Goal: Information Seeking & Learning: Learn about a topic

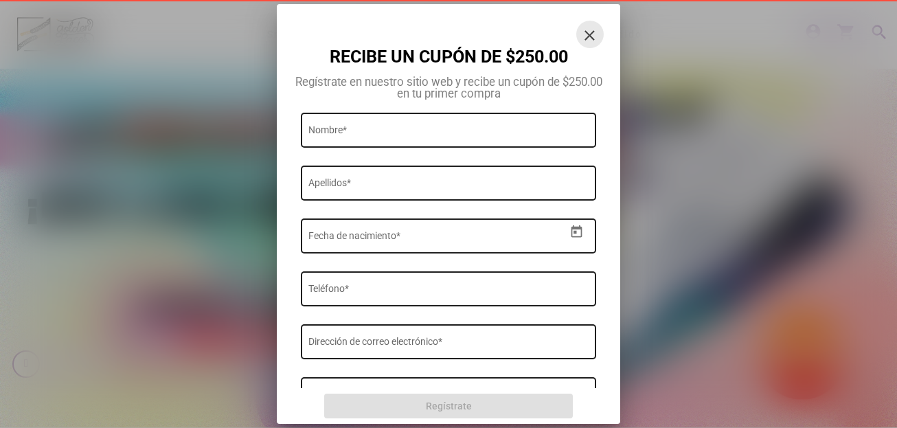
click at [597, 35] on mat-icon "close" at bounding box center [590, 35] width 16 height 16
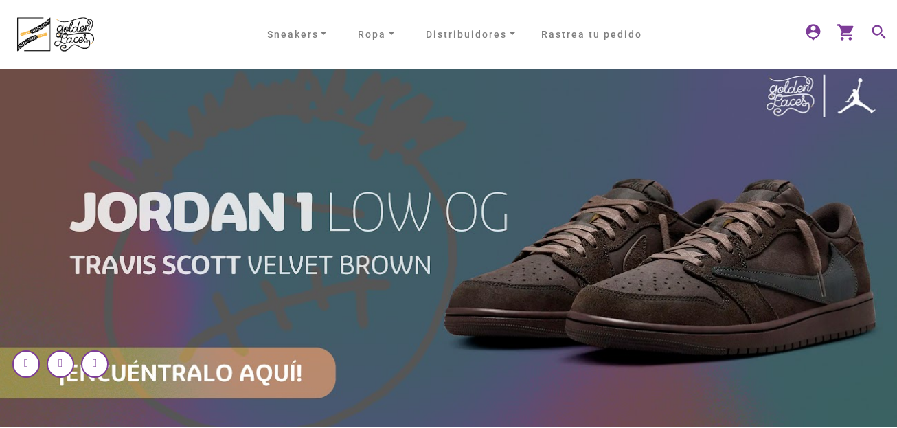
click at [873, 26] on mat-icon "search" at bounding box center [878, 31] width 16 height 16
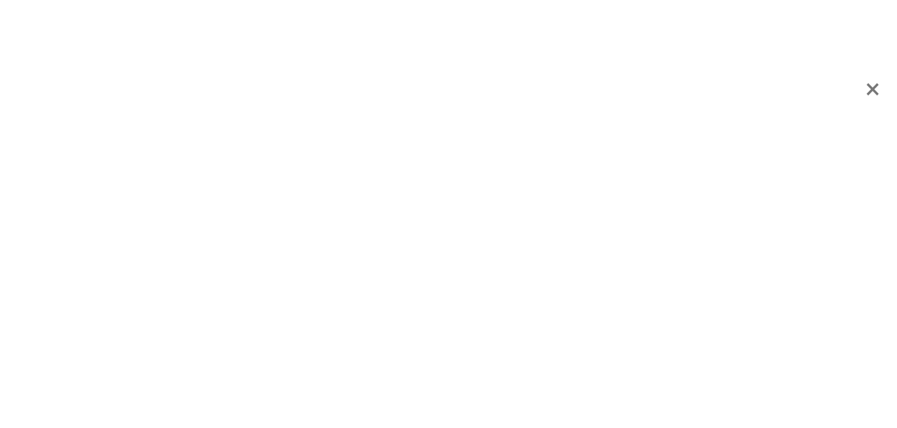
click at [874, 96] on span "×" at bounding box center [873, 89] width 14 height 41
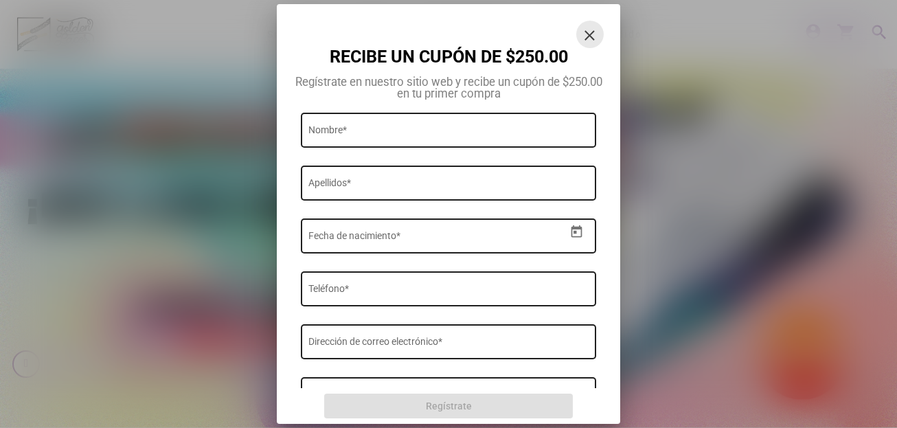
click at [592, 30] on mat-icon "close" at bounding box center [590, 35] width 16 height 16
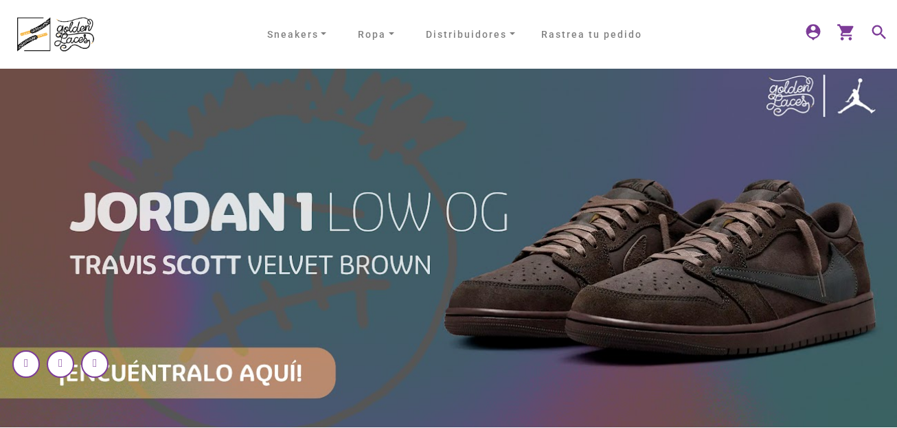
click at [884, 34] on mat-icon "search" at bounding box center [878, 31] width 16 height 16
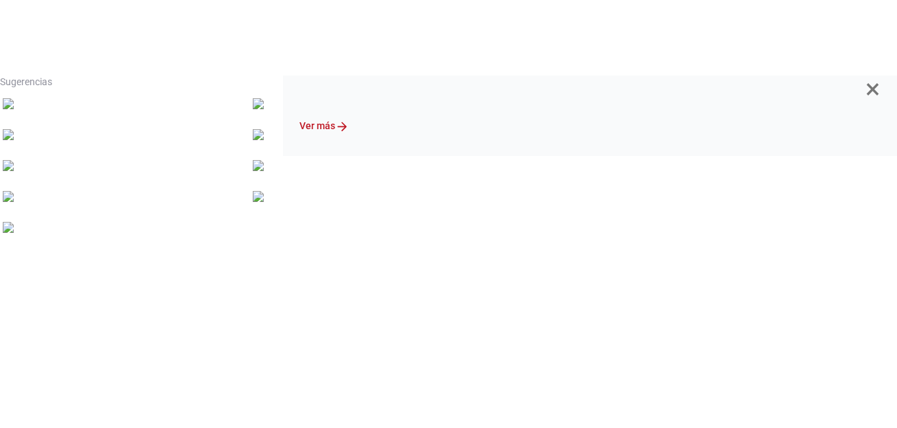
click at [877, 91] on span "×" at bounding box center [873, 89] width 14 height 41
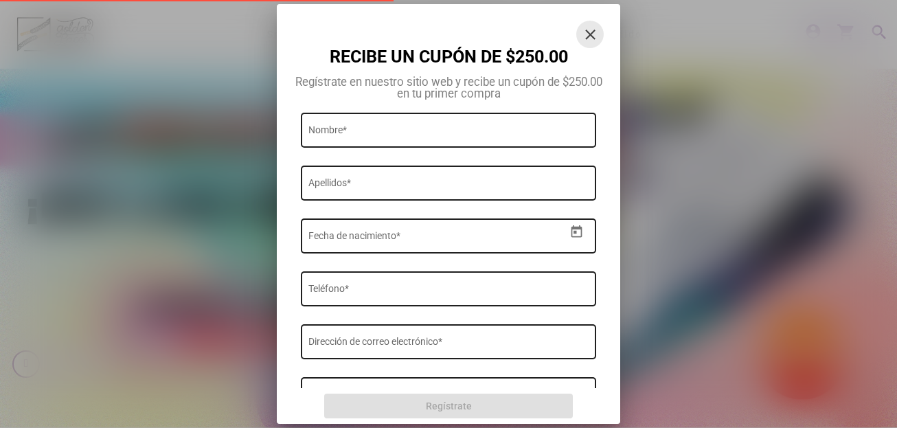
click at [581, 27] on button "close" at bounding box center [590, 34] width 27 height 27
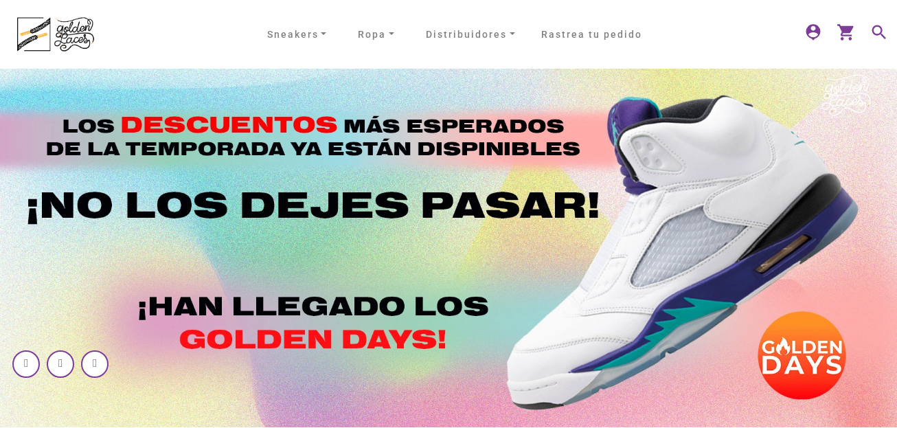
click at [880, 32] on mat-icon "search" at bounding box center [878, 31] width 16 height 16
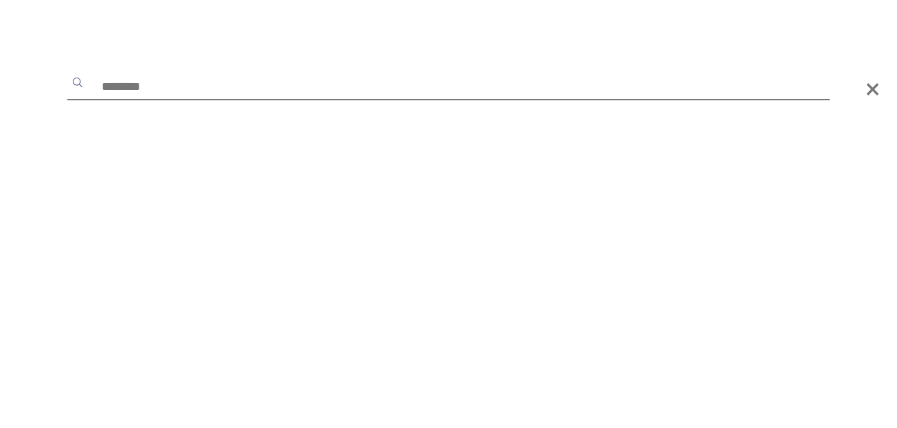
click at [282, 91] on input "text" at bounding box center [448, 88] width 763 height 25
type input "****"
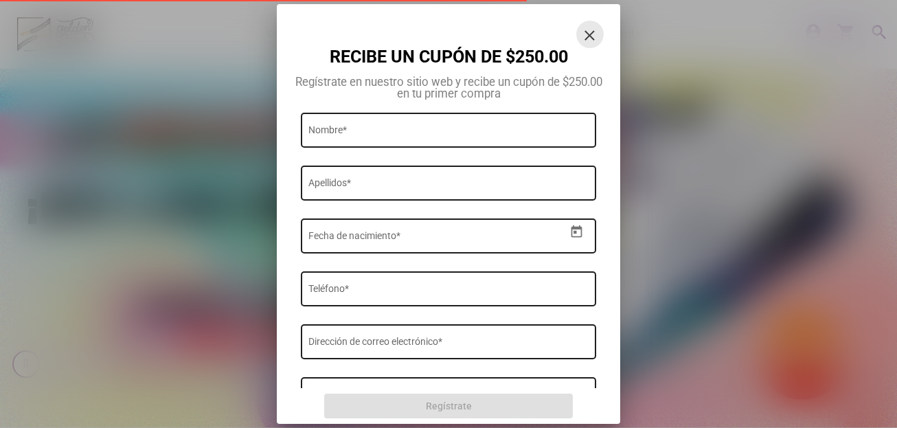
click at [588, 32] on mat-icon "close" at bounding box center [590, 35] width 16 height 16
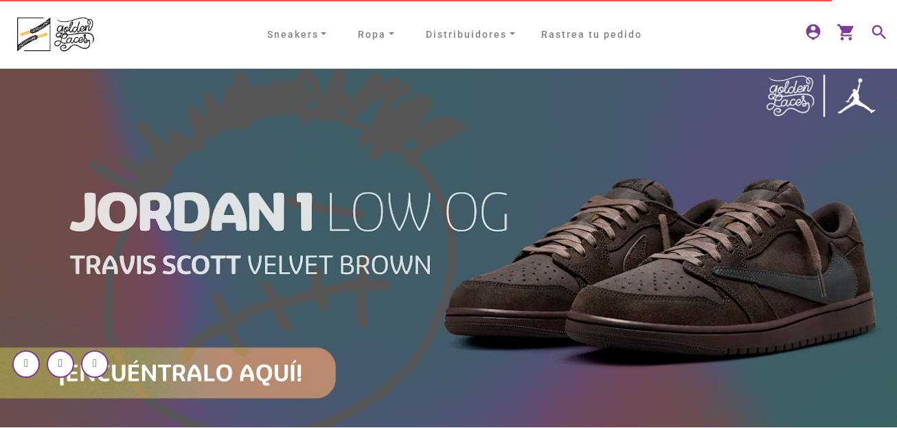
click at [884, 30] on mat-icon "search" at bounding box center [878, 31] width 16 height 16
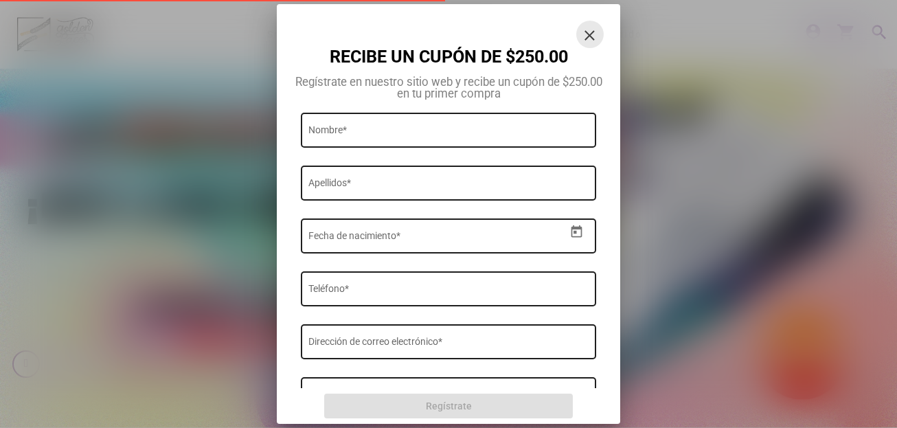
click at [585, 38] on mat-icon "close" at bounding box center [590, 35] width 16 height 16
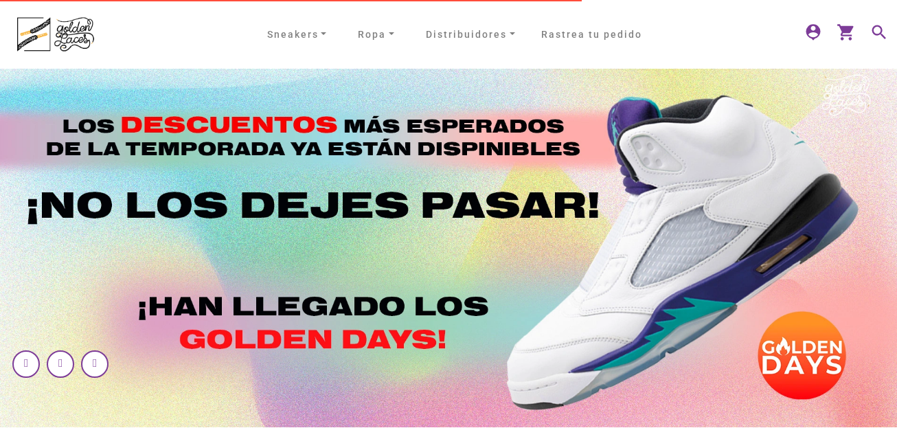
click at [875, 32] on mat-icon "search" at bounding box center [878, 31] width 16 height 16
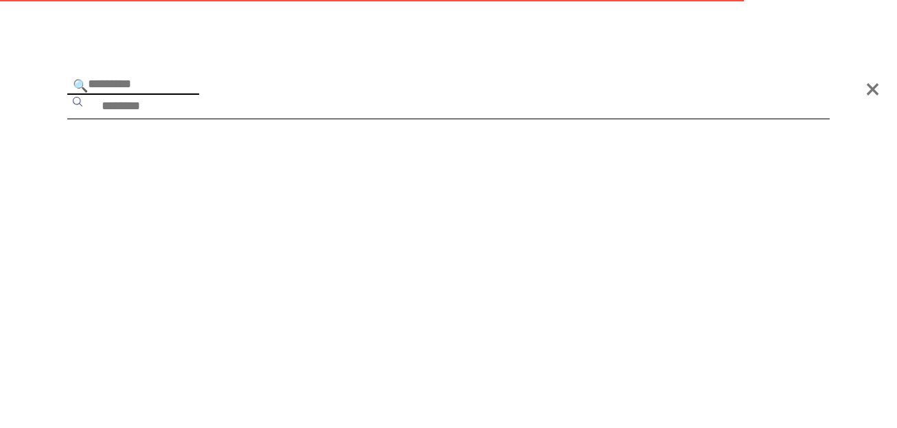
drag, startPoint x: 194, startPoint y: 85, endPoint x: 298, endPoint y: 91, distance: 104.6
click at [298, 91] on div "🔍" at bounding box center [448, 105] width 783 height 58
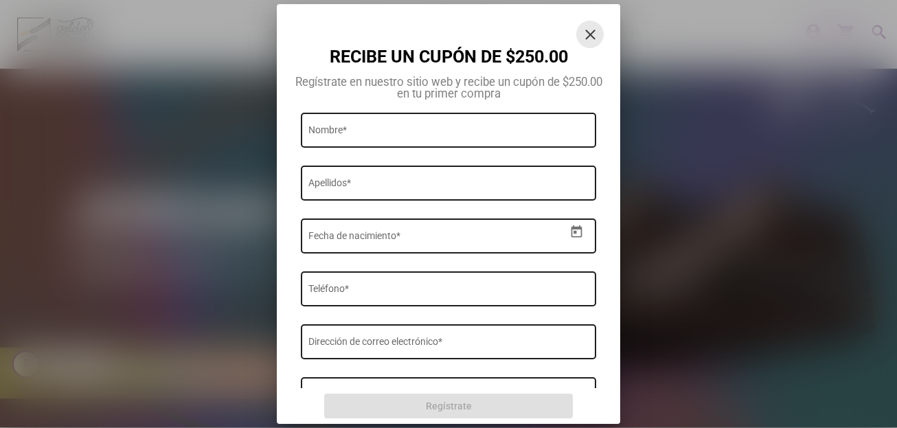
click at [586, 43] on button "close" at bounding box center [590, 34] width 27 height 27
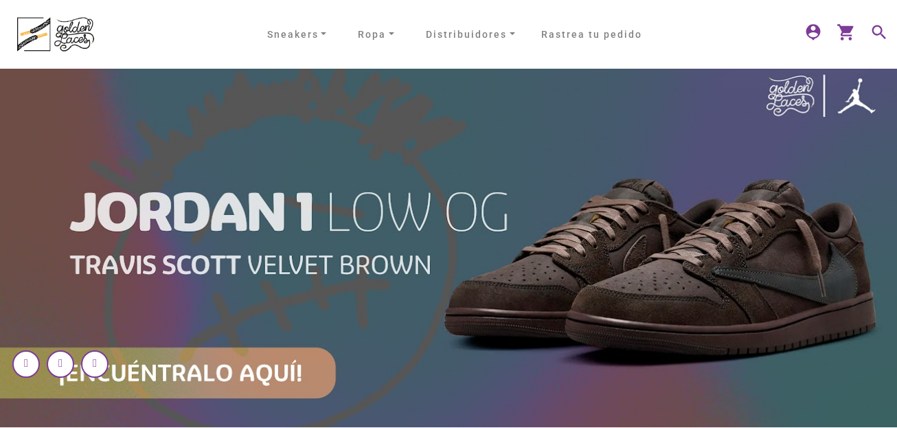
click at [873, 39] on mat-icon "search" at bounding box center [878, 31] width 16 height 16
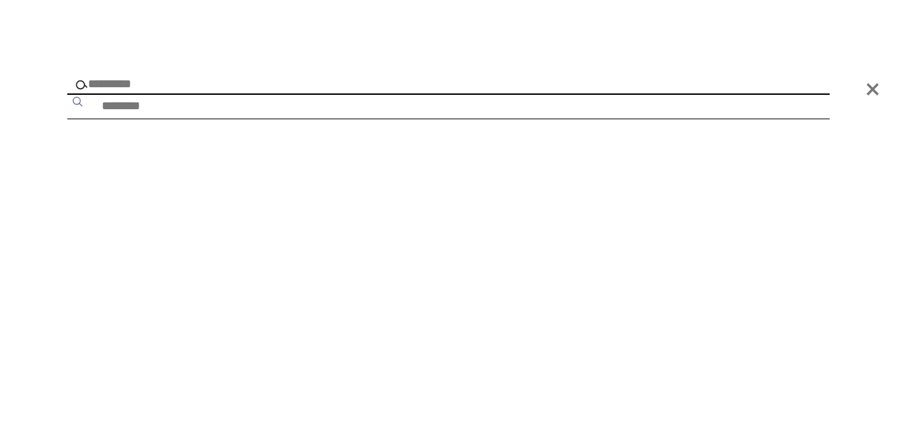
click at [667, 425] on div at bounding box center [448, 214] width 897 height 428
click at [750, 180] on div at bounding box center [448, 214] width 897 height 428
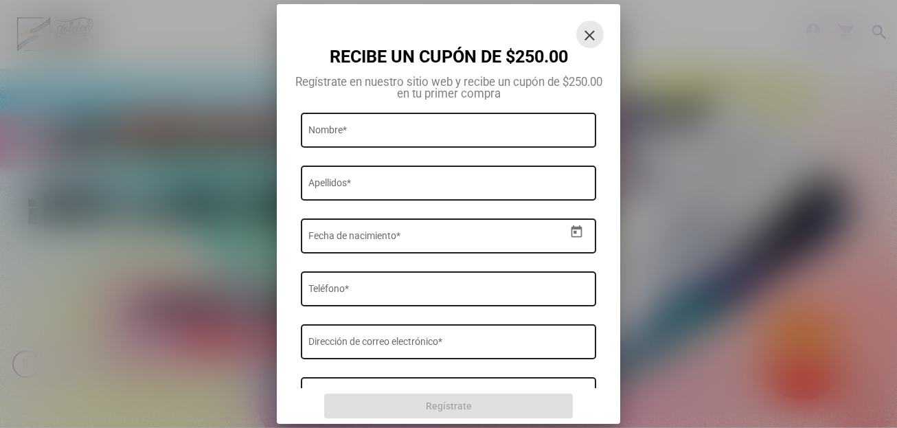
click at [590, 28] on mat-icon "close" at bounding box center [590, 35] width 16 height 16
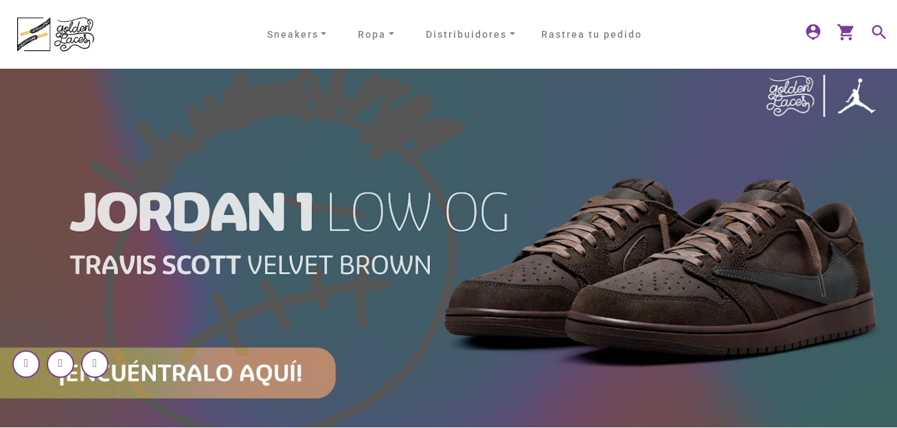
click at [877, 26] on mat-icon "search" at bounding box center [878, 31] width 16 height 16
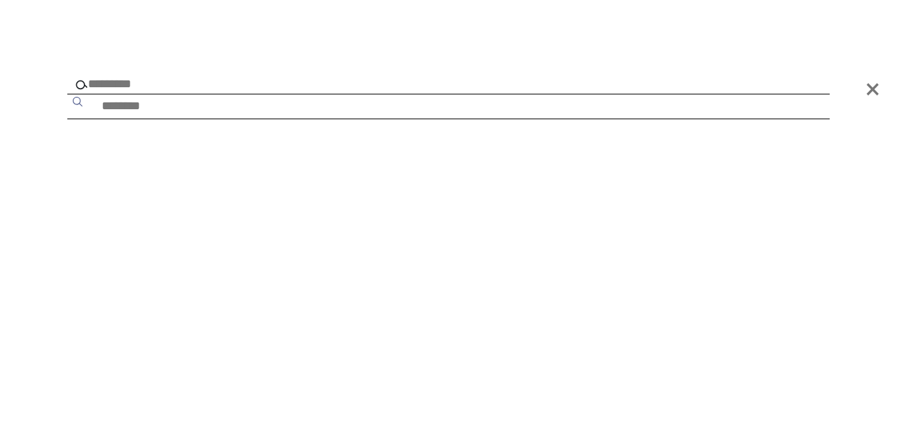
click at [136, 82] on input "text" at bounding box center [448, 85] width 763 height 19
type input "*****"
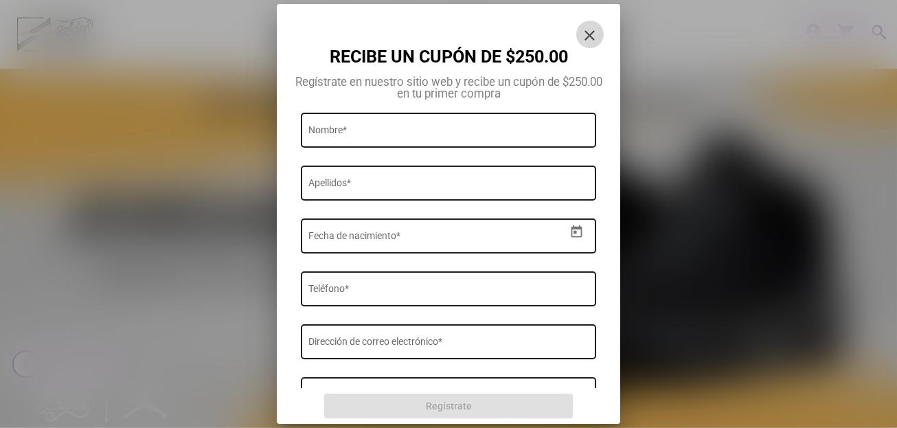
click at [583, 32] on mat-icon "close" at bounding box center [590, 35] width 16 height 16
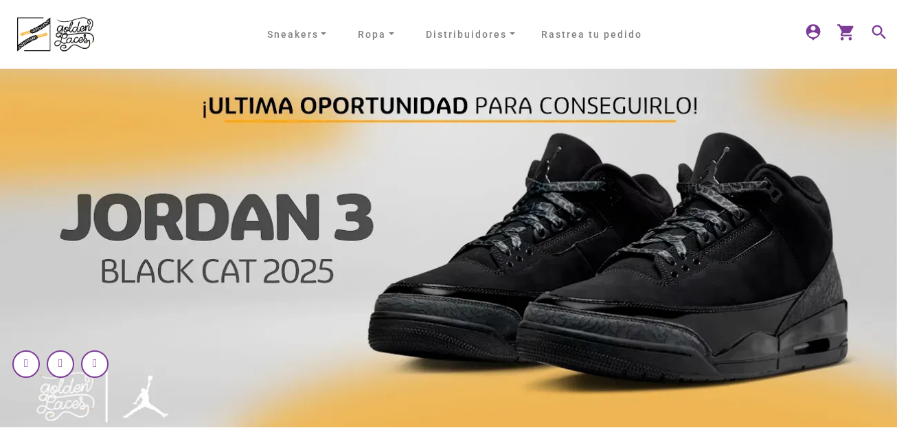
click at [880, 34] on mat-icon "search" at bounding box center [878, 31] width 16 height 16
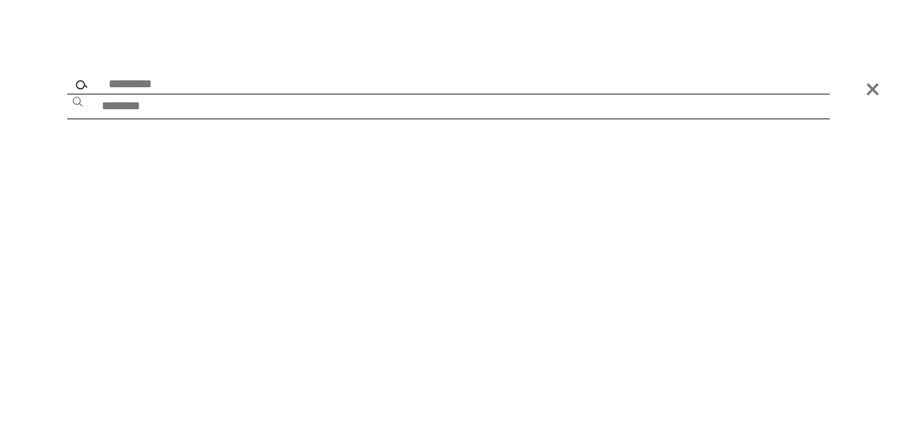
click at [183, 89] on input "text" at bounding box center [448, 85] width 763 height 19
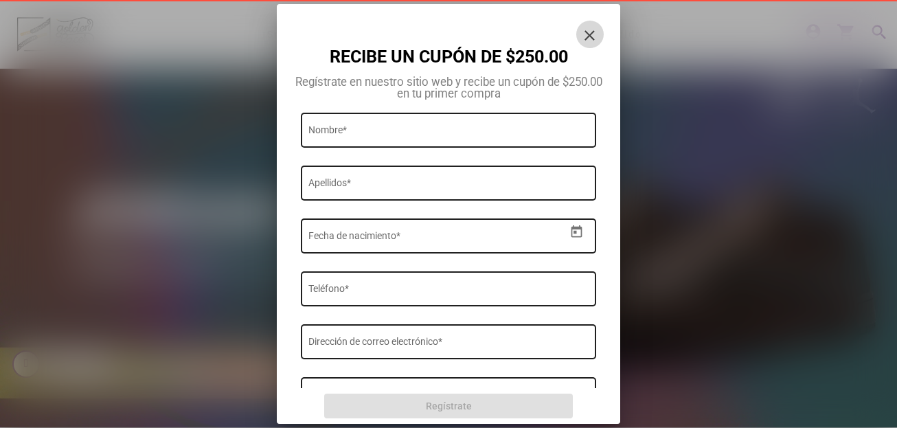
click at [583, 38] on mat-icon "close" at bounding box center [590, 35] width 16 height 16
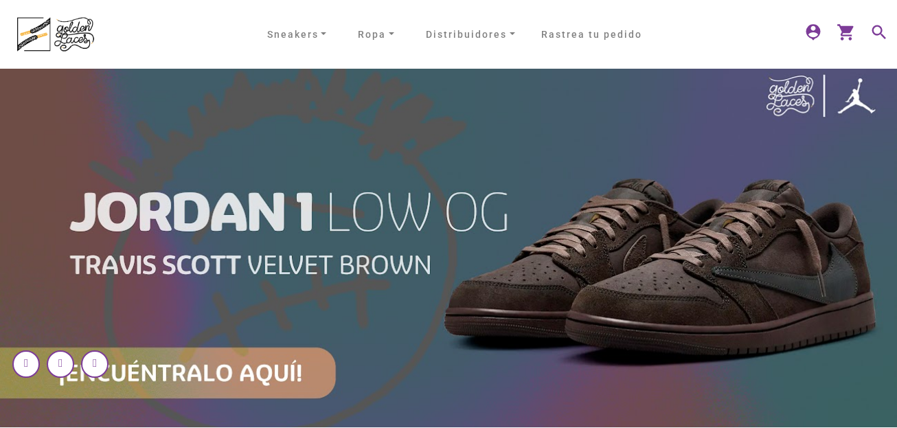
click at [882, 32] on mat-icon "search" at bounding box center [878, 31] width 16 height 16
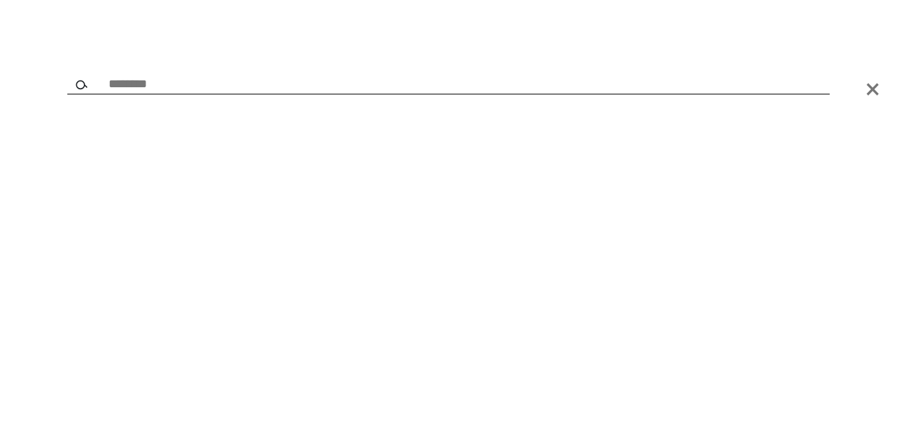
click at [481, 81] on input "text" at bounding box center [448, 85] width 763 height 19
type input "**********"
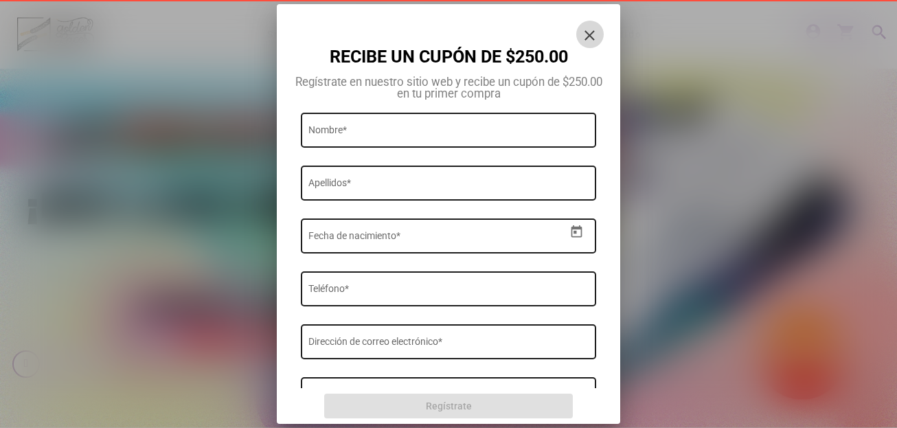
click at [594, 32] on mat-icon "close" at bounding box center [590, 35] width 16 height 16
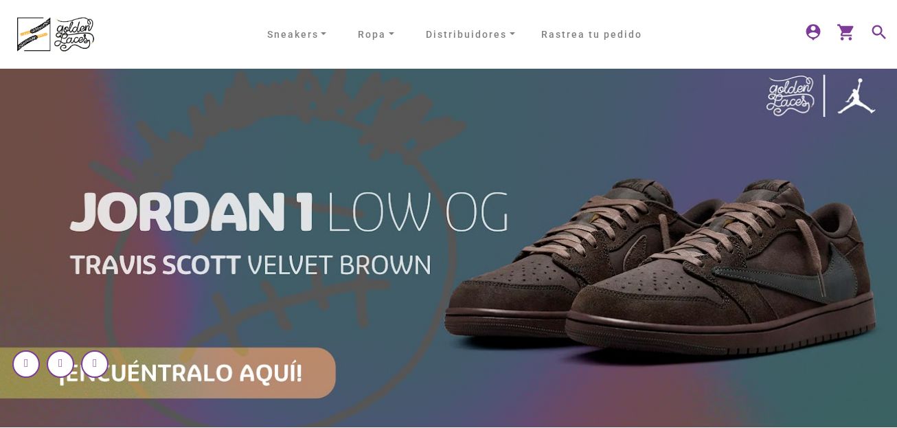
click at [873, 31] on mat-icon "search" at bounding box center [878, 31] width 16 height 16
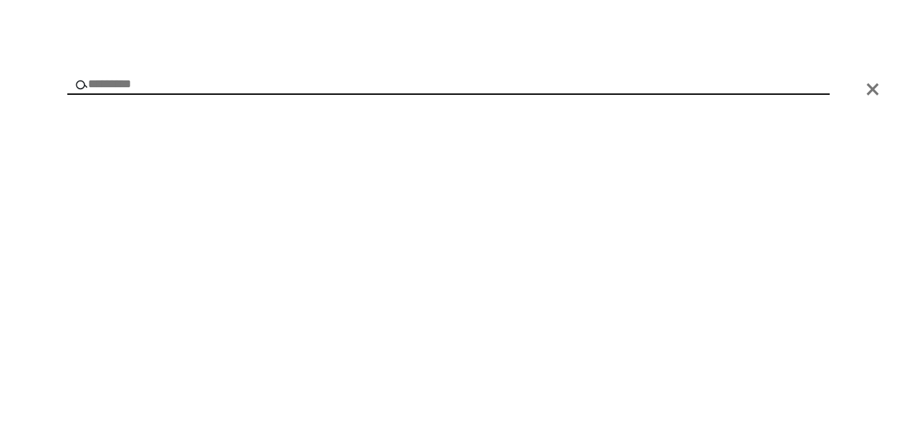
click at [273, 85] on input "text" at bounding box center [448, 85] width 763 height 19
type input "****"
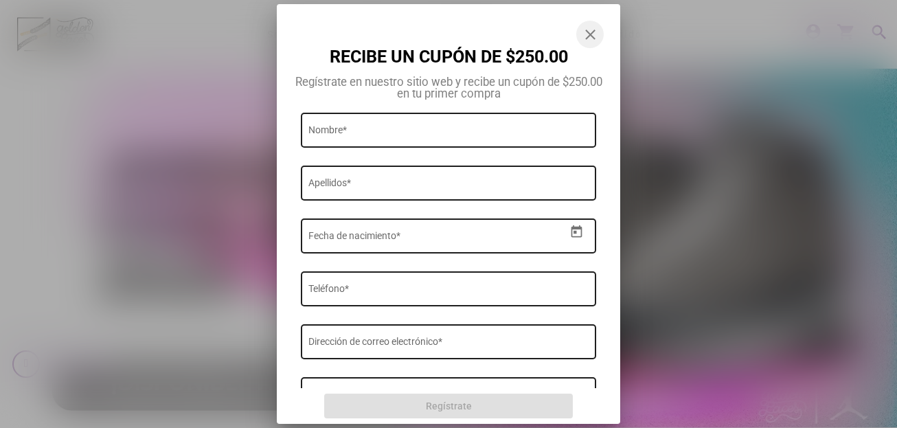
click at [448, 1] on div at bounding box center [448, 214] width 897 height 428
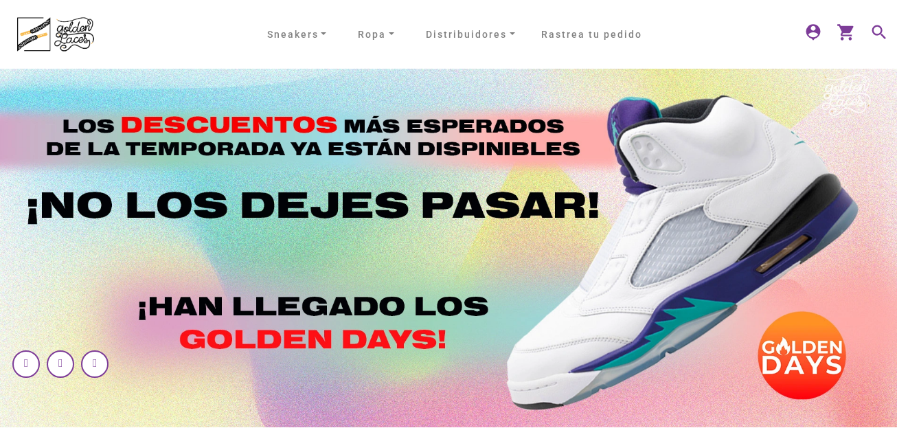
click at [882, 31] on mat-icon "search" at bounding box center [878, 31] width 16 height 16
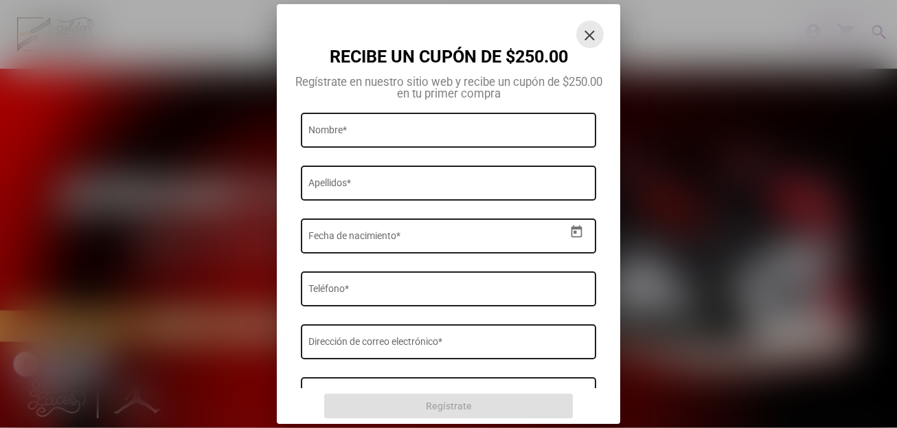
click at [591, 28] on mat-icon "close" at bounding box center [590, 35] width 16 height 16
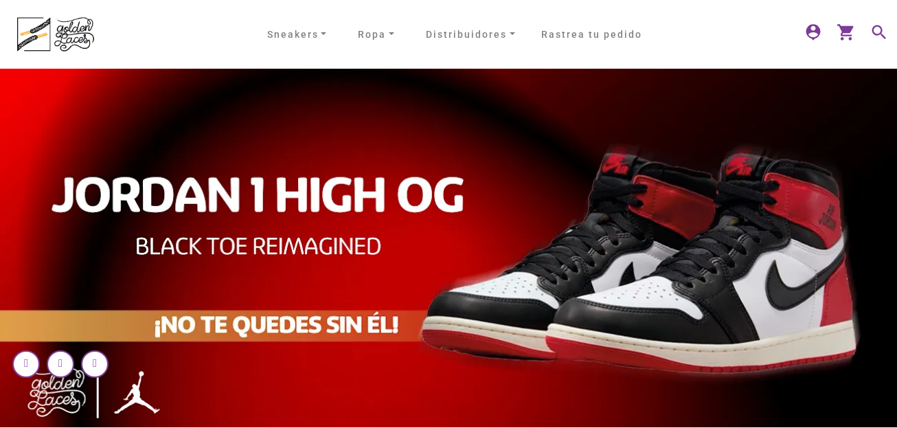
click at [873, 30] on mat-icon "search" at bounding box center [878, 31] width 16 height 16
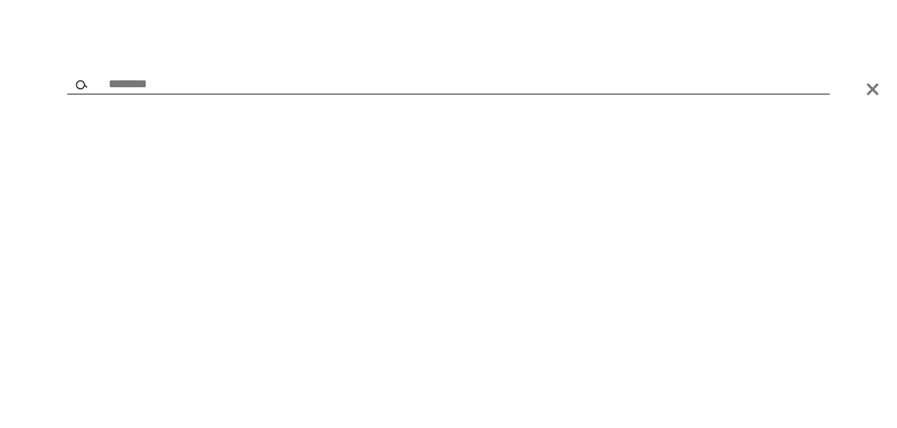
click at [249, 84] on input "text" at bounding box center [448, 85] width 763 height 19
type input "*****"
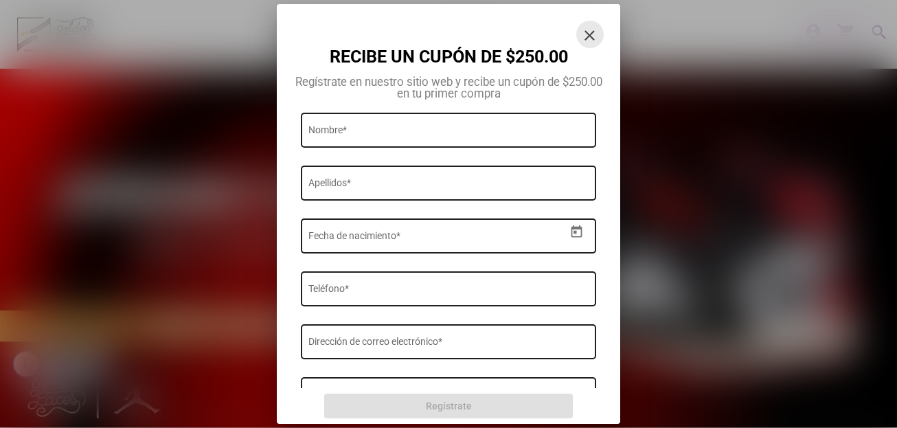
click at [596, 39] on mat-icon "close" at bounding box center [590, 35] width 16 height 16
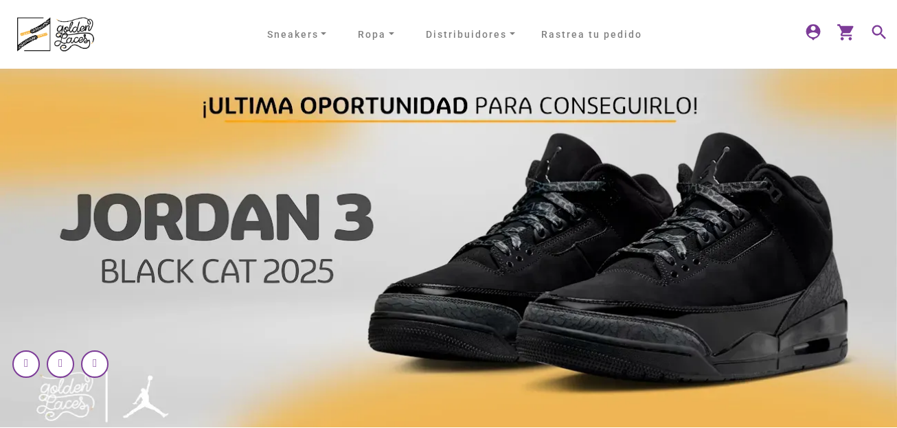
click at [876, 32] on mat-icon "search" at bounding box center [878, 31] width 16 height 16
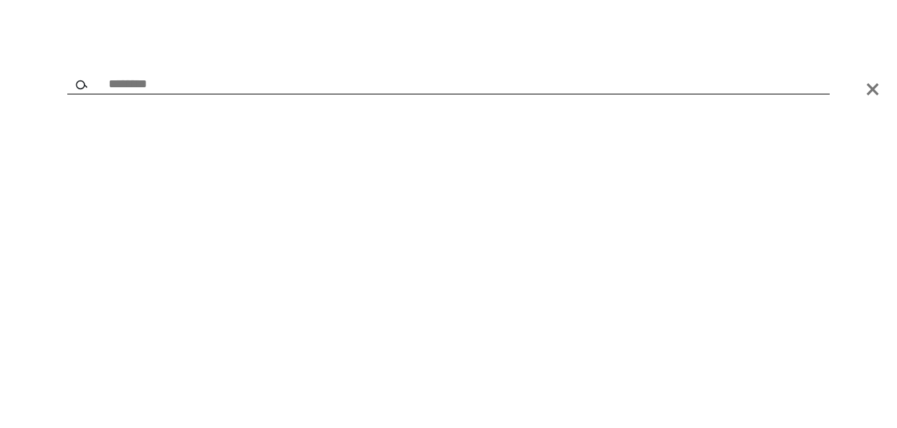
click at [451, 64] on div at bounding box center [448, 214] width 897 height 428
click at [445, 74] on div at bounding box center [448, 214] width 897 height 428
click at [427, 82] on input "text" at bounding box center [448, 85] width 763 height 19
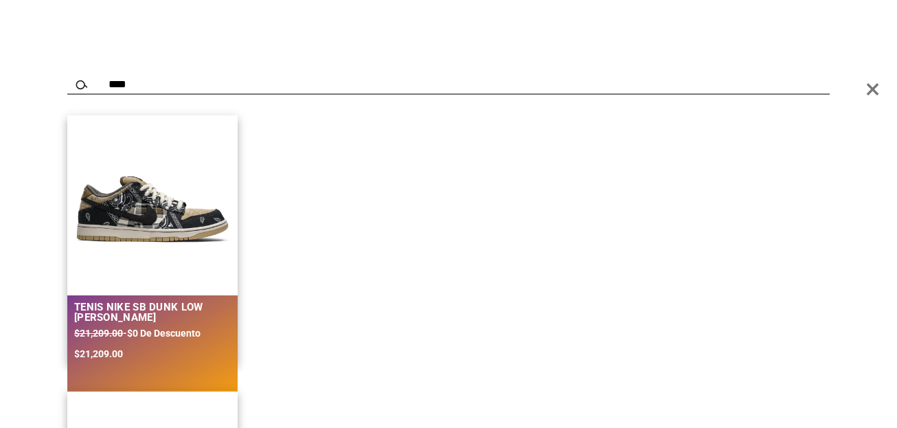
type input "****"
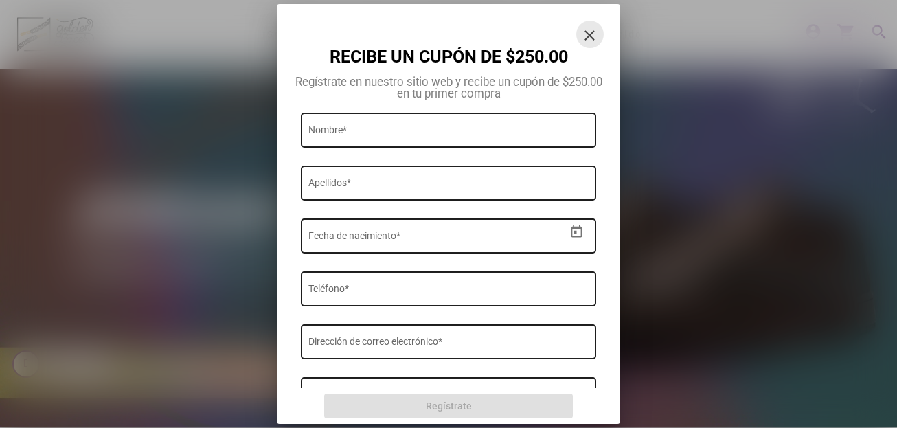
click at [586, 37] on mat-icon "close" at bounding box center [590, 35] width 16 height 16
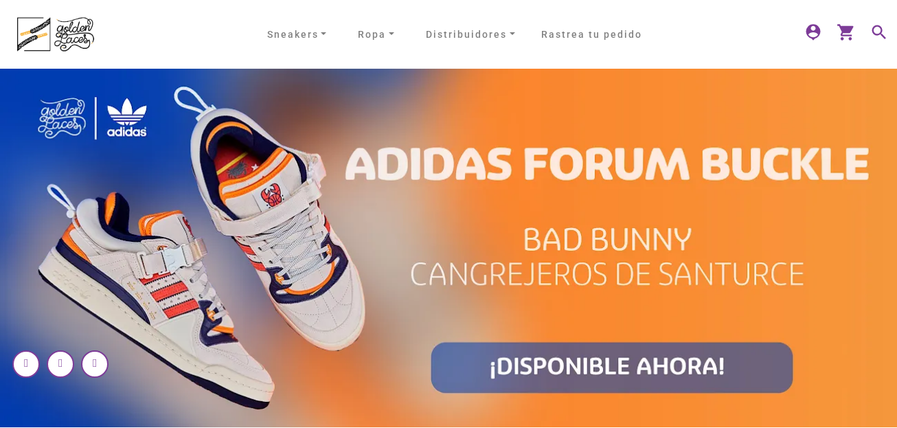
click at [881, 33] on mat-icon "search" at bounding box center [878, 31] width 16 height 16
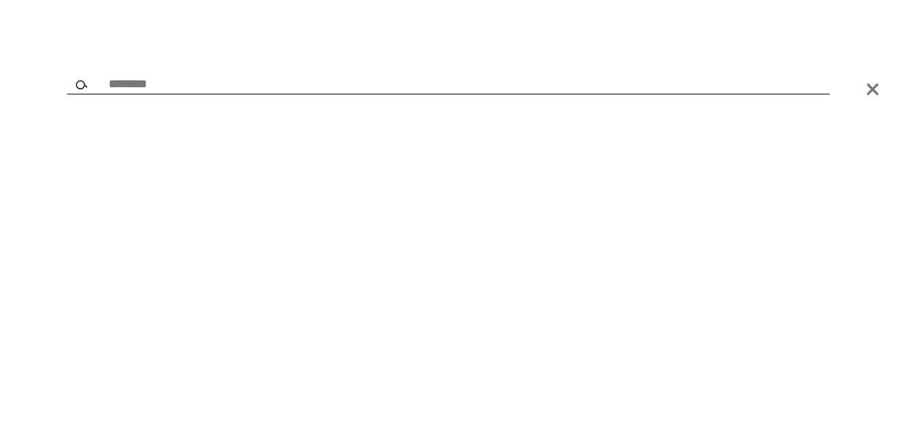
click at [153, 85] on input "text" at bounding box center [448, 85] width 763 height 19
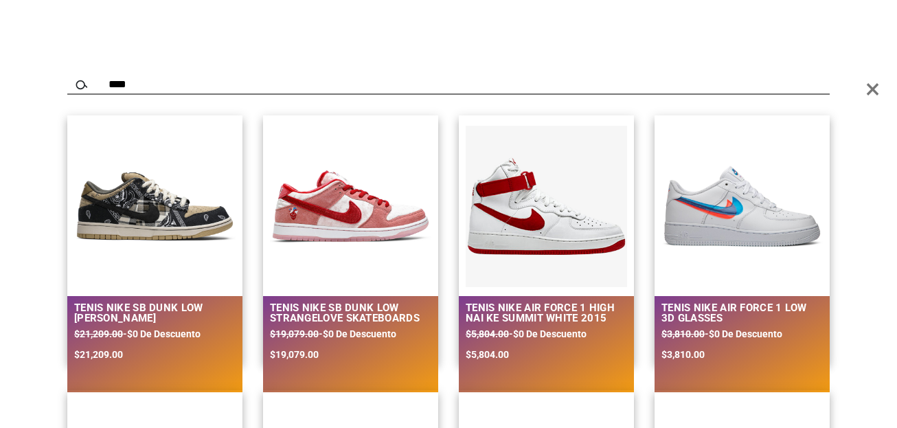
type input "****"
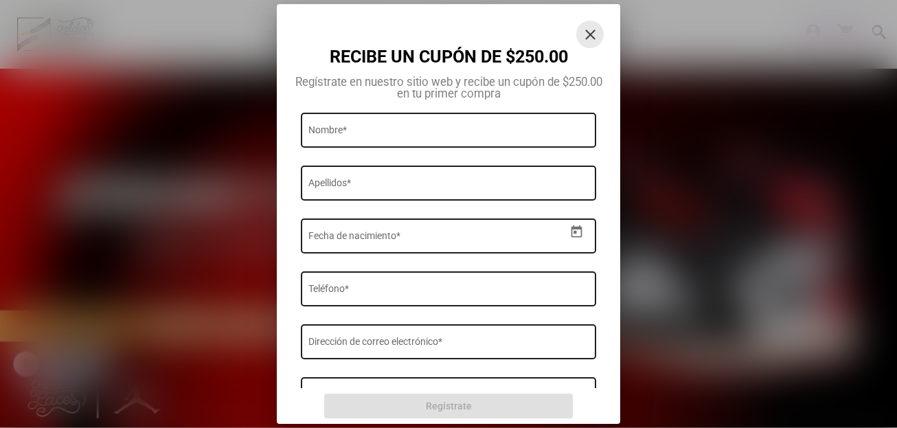
click at [585, 43] on button "close" at bounding box center [590, 34] width 27 height 27
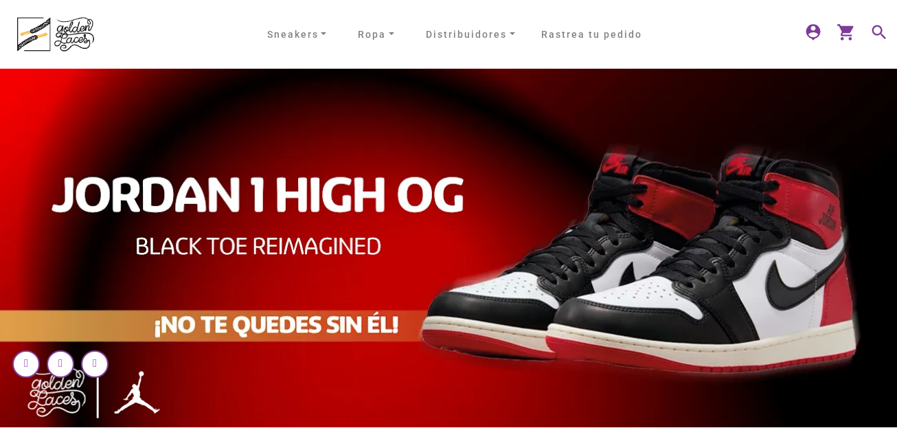
click at [880, 33] on mat-icon "search" at bounding box center [878, 31] width 16 height 16
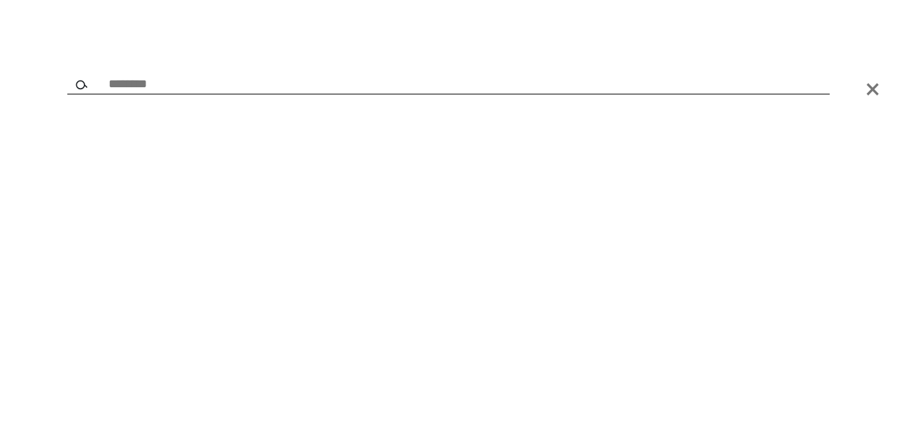
click at [339, 79] on input "text" at bounding box center [448, 85] width 763 height 19
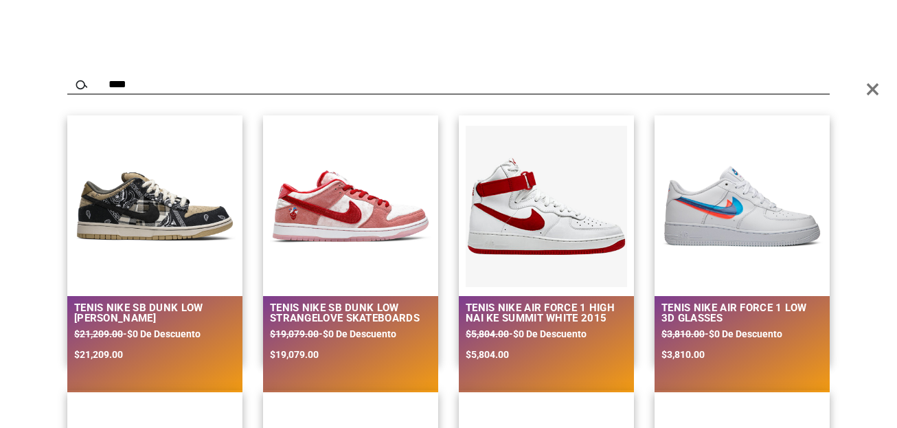
type input "****"
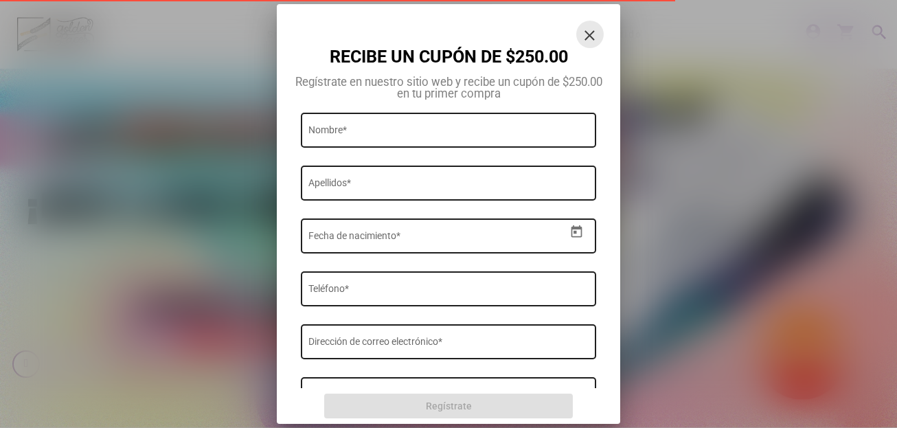
click at [592, 41] on mat-icon "close" at bounding box center [590, 35] width 16 height 16
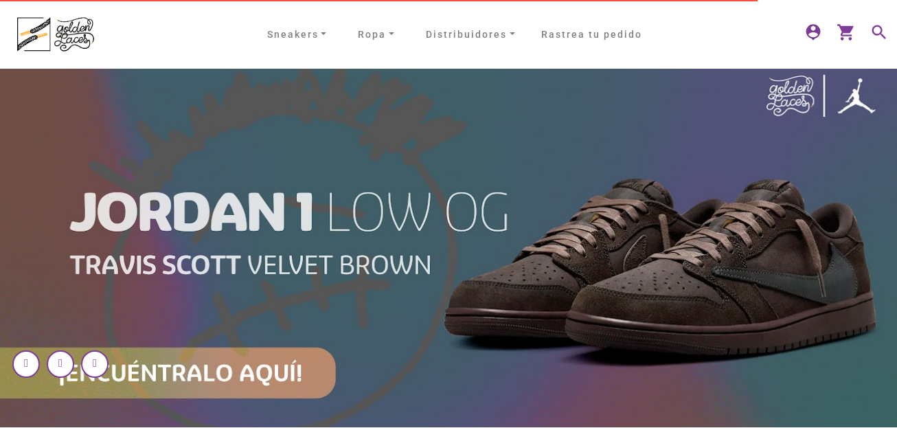
click at [884, 34] on mat-icon "search" at bounding box center [878, 31] width 16 height 16
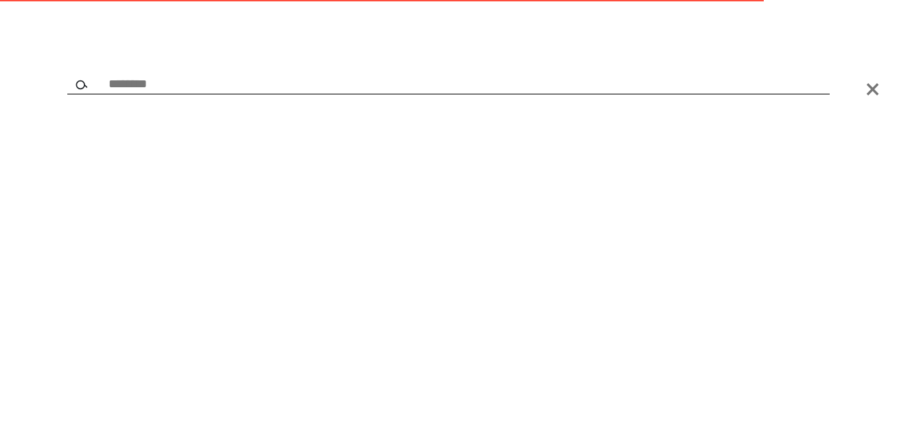
click at [508, 91] on input "text" at bounding box center [448, 85] width 763 height 19
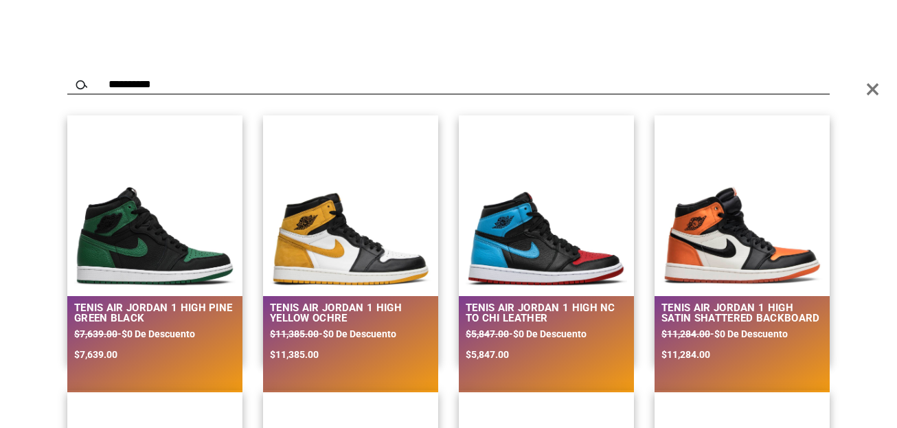
type input "**********"
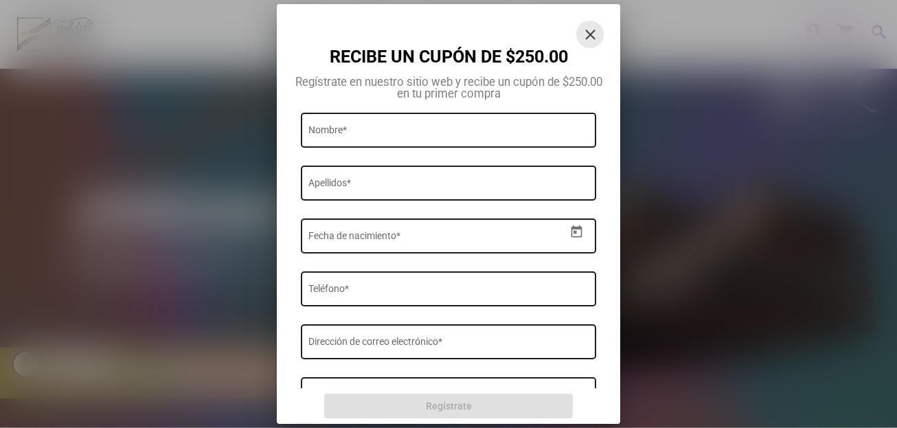
click at [592, 25] on button "close" at bounding box center [590, 34] width 27 height 27
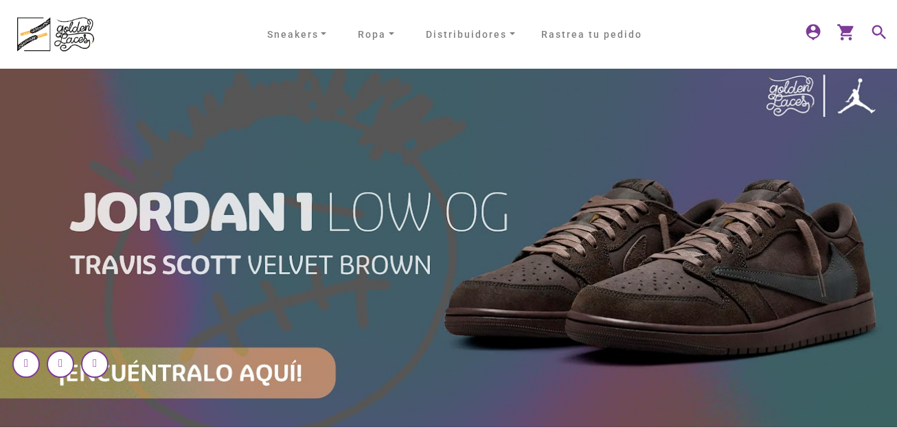
click at [882, 31] on mat-icon "search" at bounding box center [878, 31] width 16 height 16
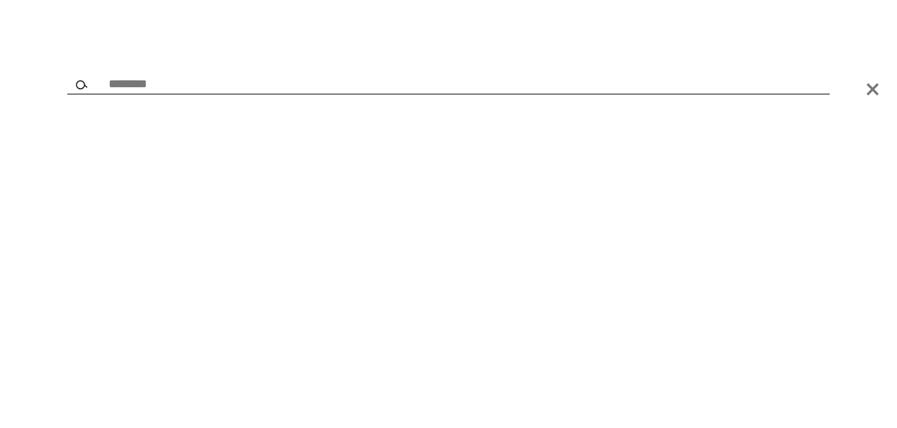
click at [383, 87] on input "text" at bounding box center [448, 85] width 763 height 19
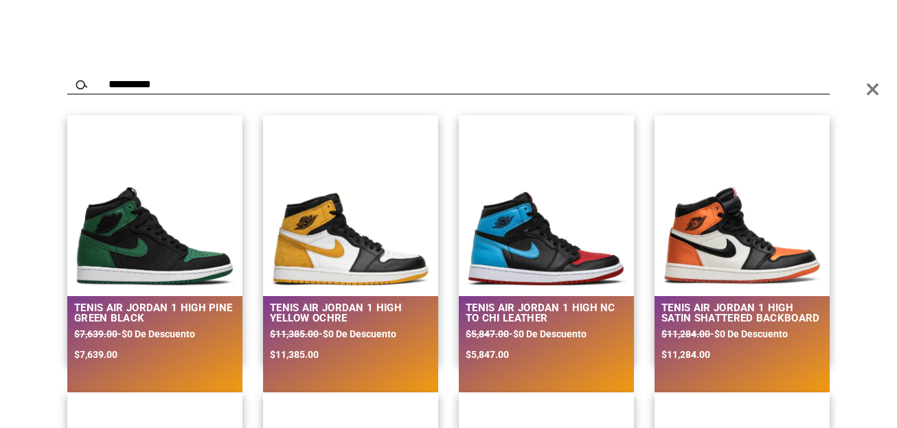
type input "**********"
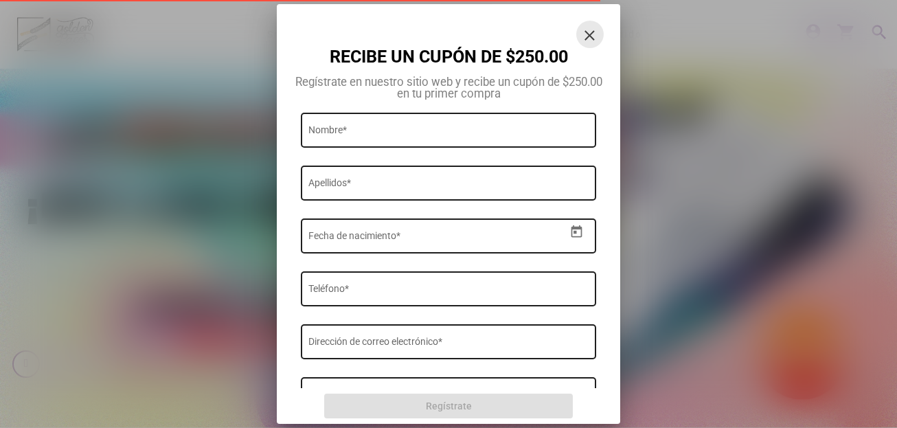
click at [590, 39] on mat-icon "close" at bounding box center [590, 35] width 16 height 16
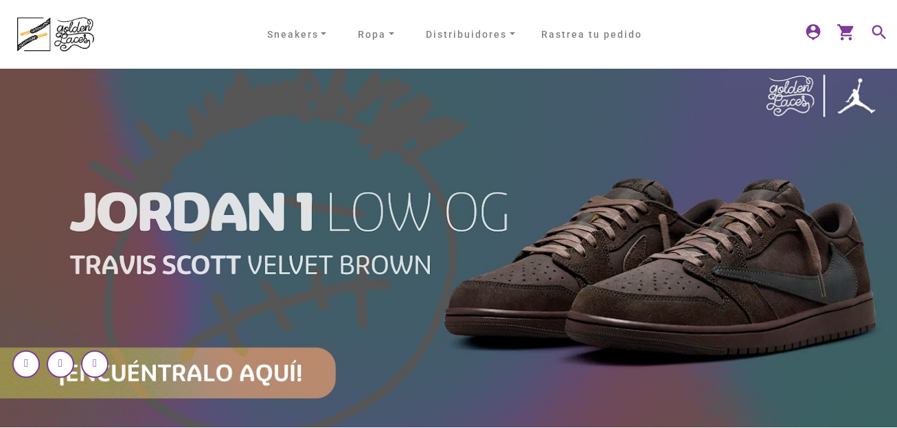
click at [882, 24] on mat-icon "search" at bounding box center [878, 31] width 16 height 16
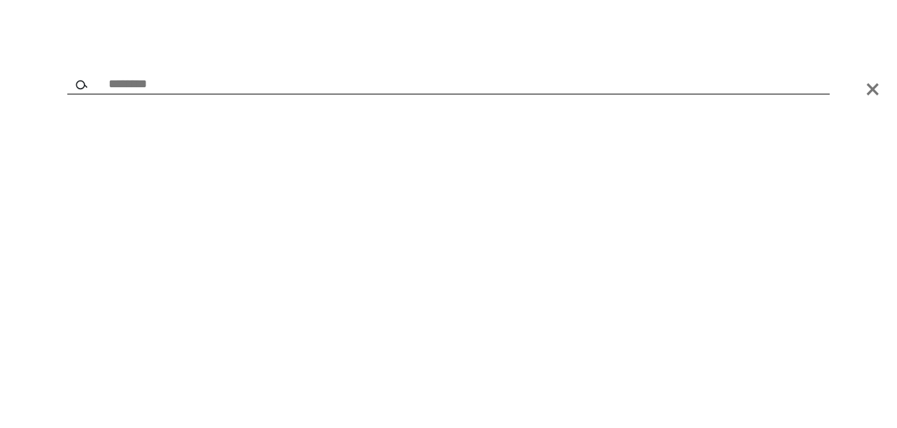
click at [267, 86] on input "text" at bounding box center [448, 85] width 763 height 19
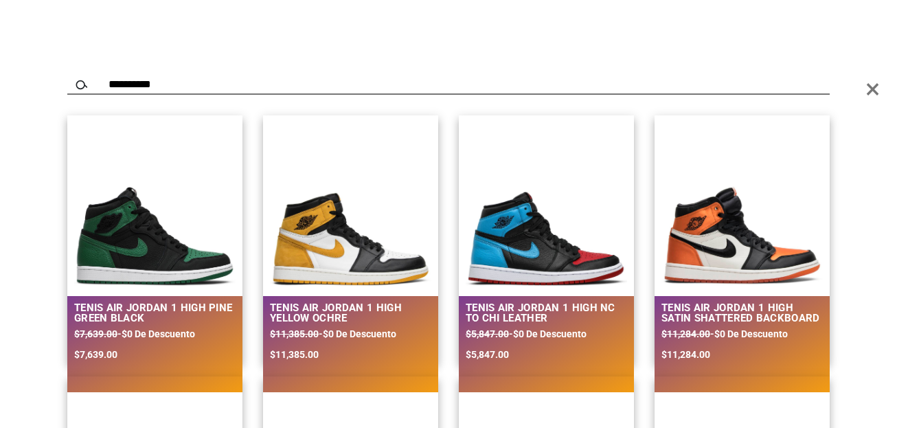
scroll to position [137, 0]
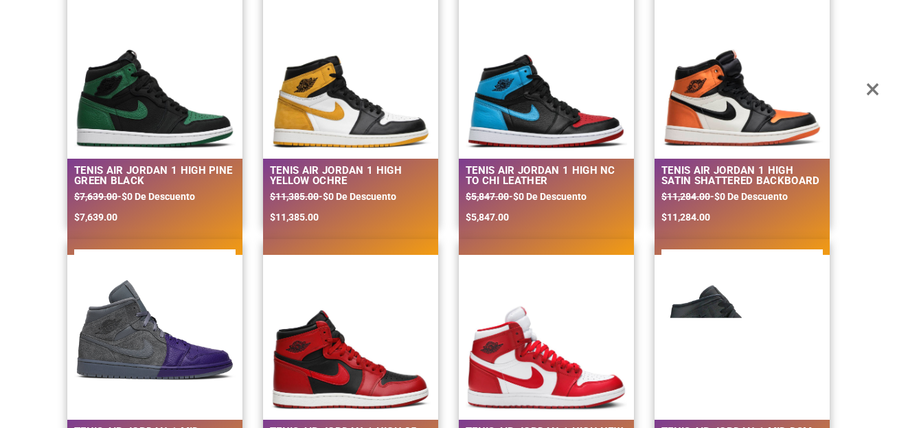
type input "**********"
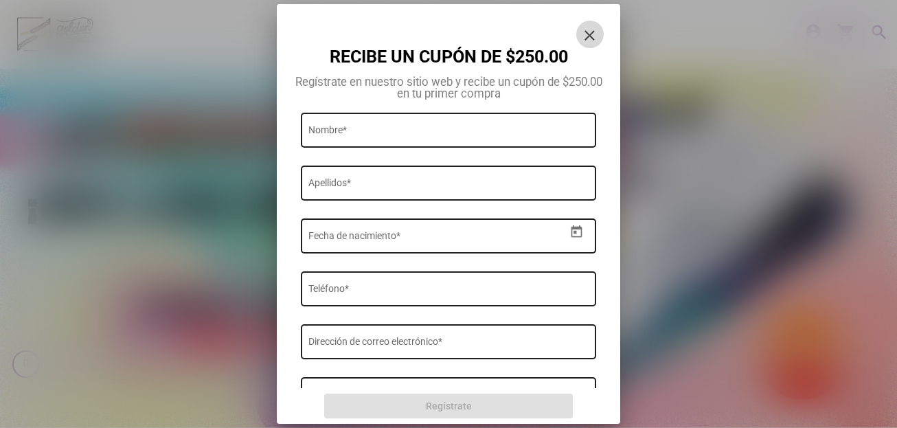
click at [589, 38] on mat-icon "close" at bounding box center [590, 35] width 16 height 16
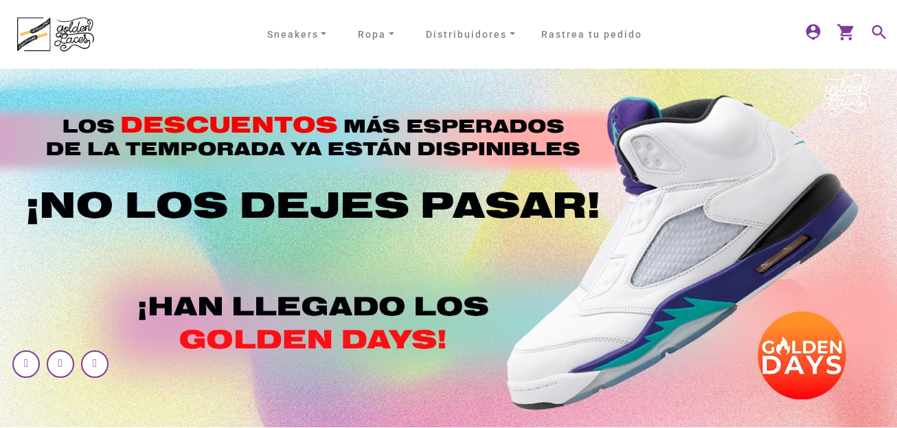
click at [878, 29] on mat-icon "search" at bounding box center [878, 31] width 16 height 16
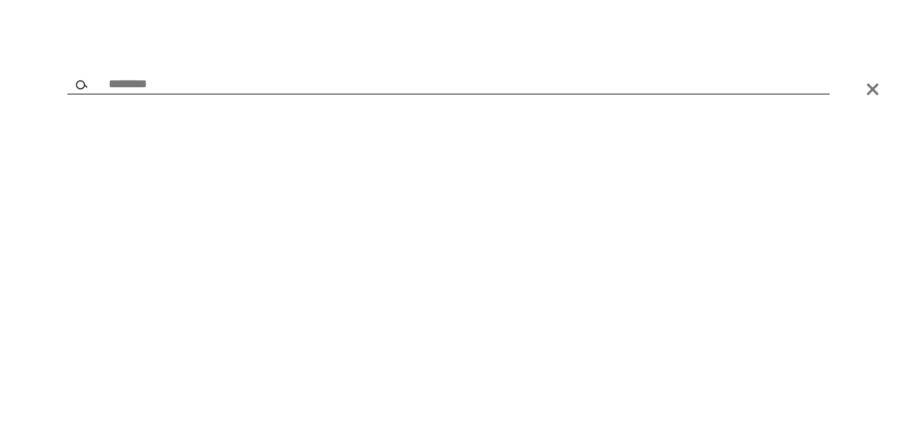
click at [570, 86] on input "text" at bounding box center [448, 85] width 763 height 19
type input "****"
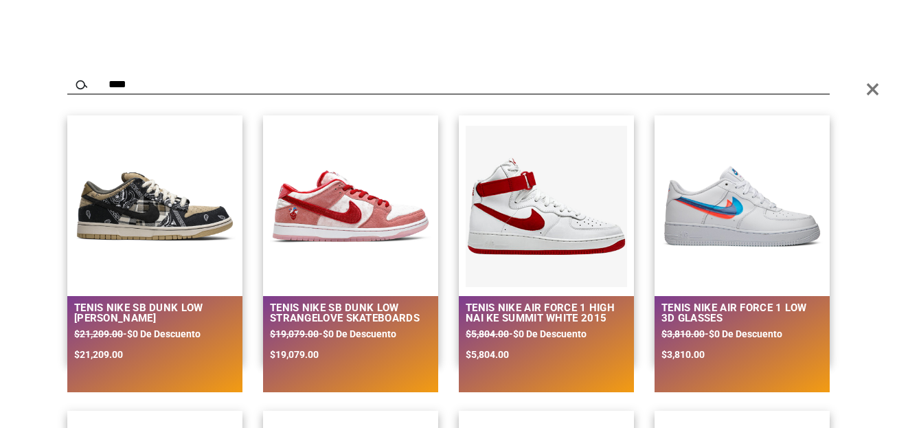
click at [85, 249] on img at bounding box center [154, 206] width 161 height 161
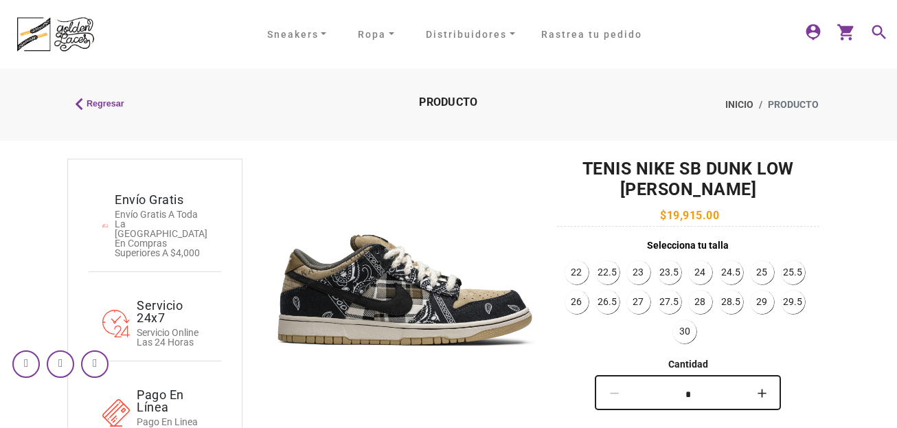
click at [58, 23] on img at bounding box center [55, 34] width 89 height 52
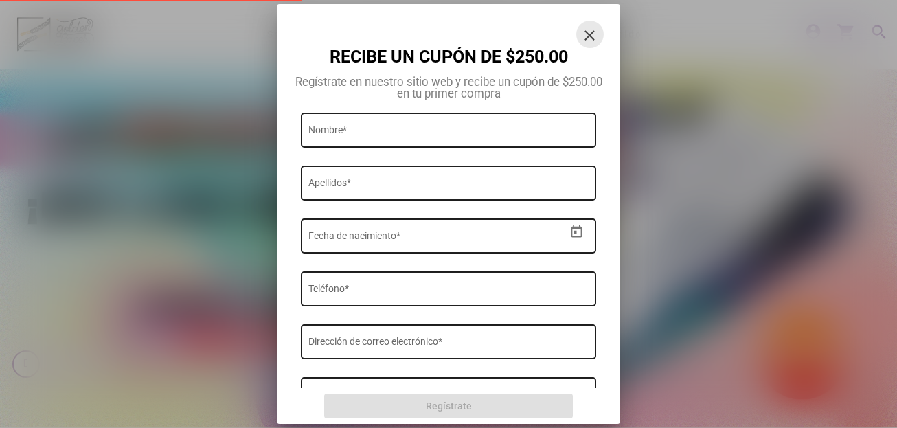
click at [598, 32] on mat-icon "close" at bounding box center [590, 35] width 16 height 16
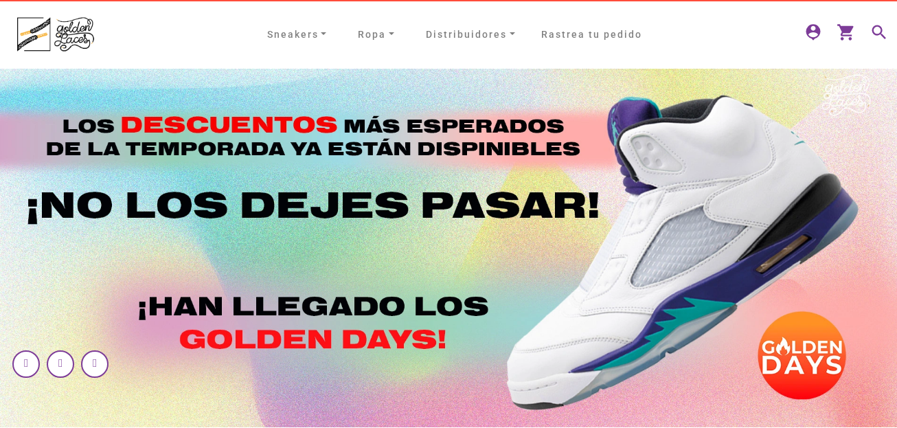
click at [881, 25] on mat-icon "search" at bounding box center [878, 31] width 16 height 16
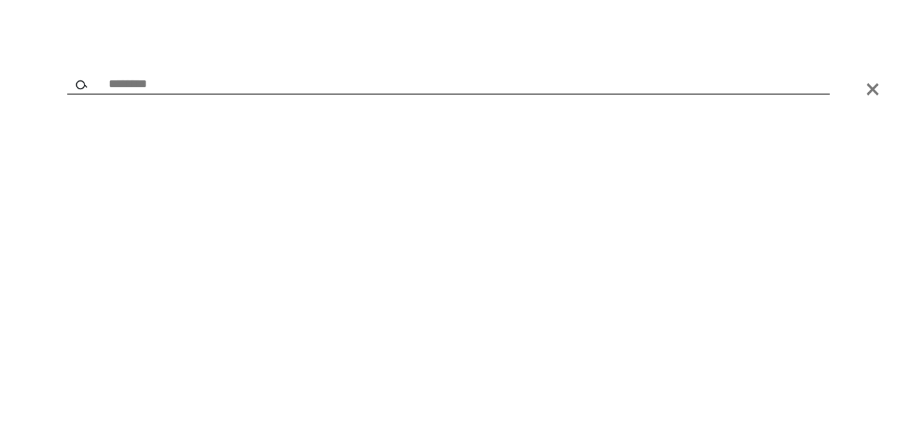
click at [879, 97] on span "×" at bounding box center [873, 89] width 14 height 41
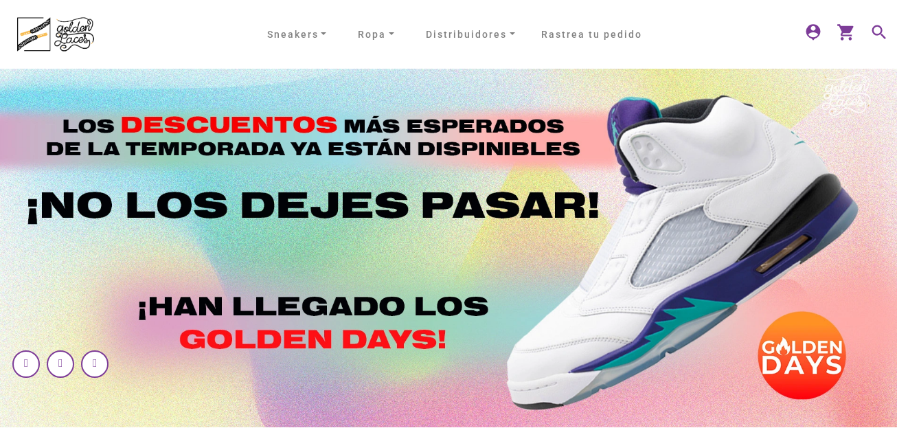
click at [875, 43] on div "search" at bounding box center [878, 34] width 16 height 23
click at [878, 35] on mat-icon "search" at bounding box center [878, 31] width 16 height 16
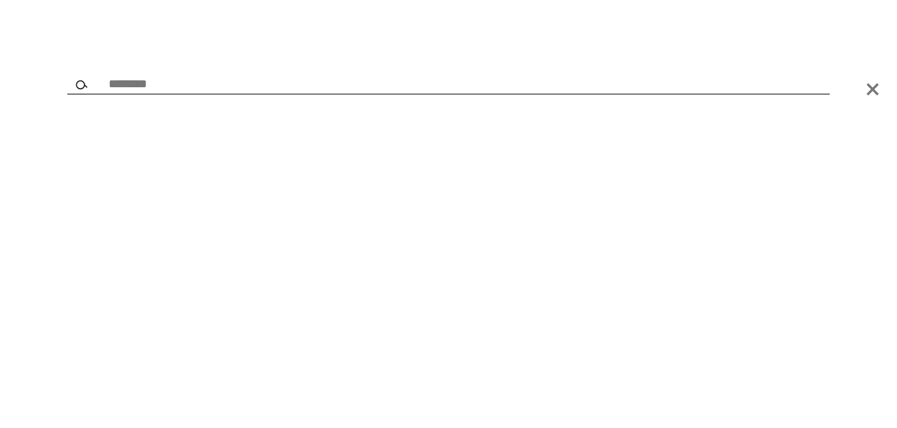
click at [471, 82] on input "text" at bounding box center [448, 85] width 763 height 19
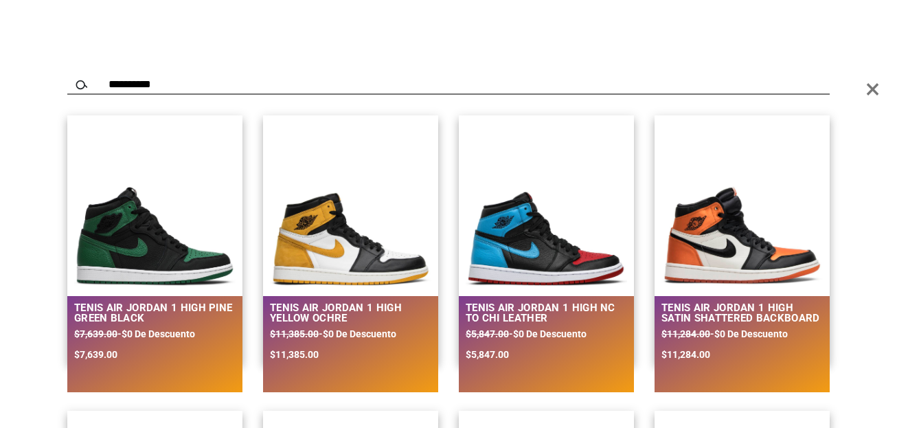
type input "**********"
